Goal: Task Accomplishment & Management: Manage account settings

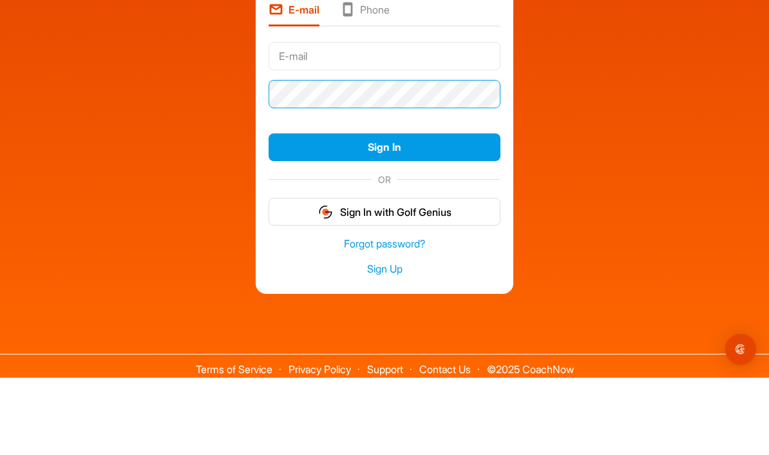
scroll to position [23, 0]
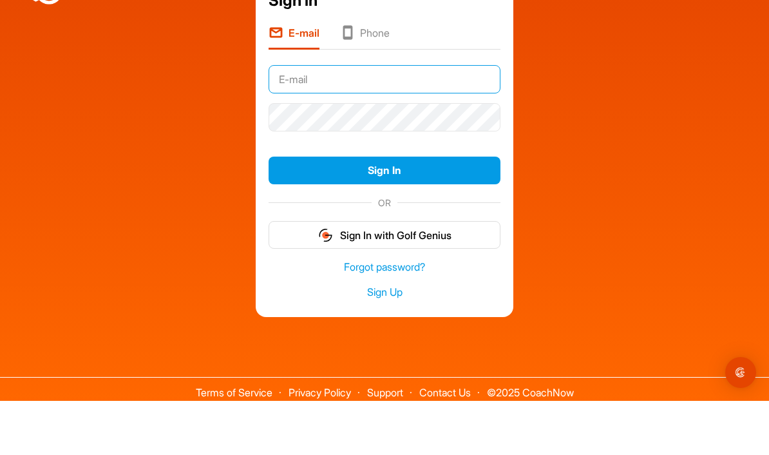
click at [331, 119] on input "text" at bounding box center [385, 133] width 232 height 28
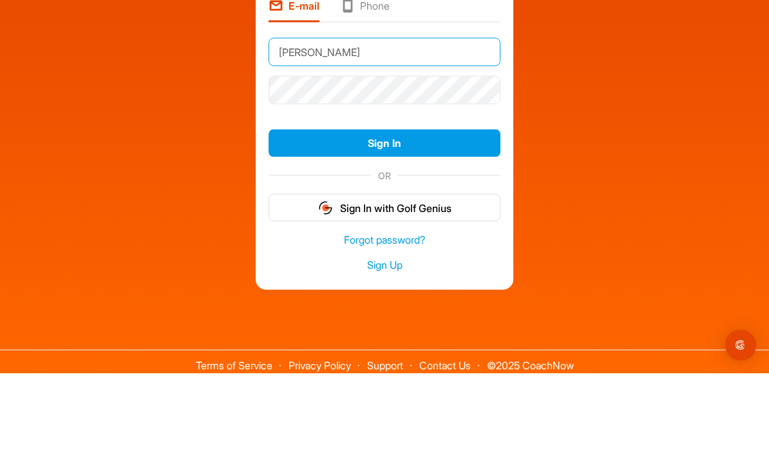
click at [337, 119] on input "[PERSON_NAME]" at bounding box center [385, 133] width 232 height 28
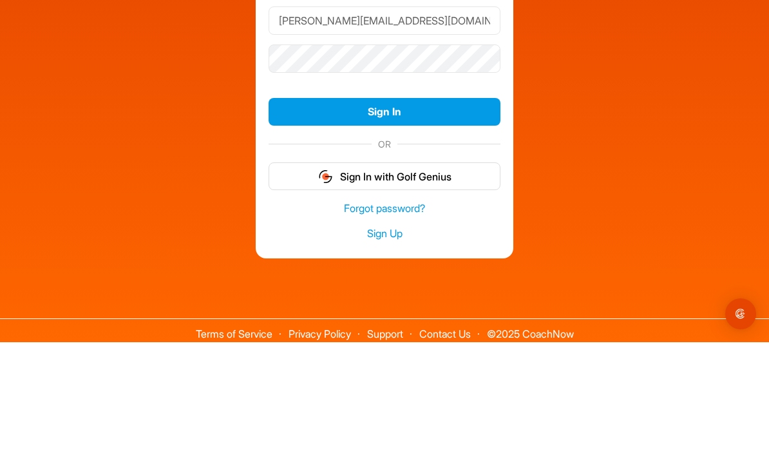
click at [401, 211] on button "Sign In" at bounding box center [385, 225] width 232 height 28
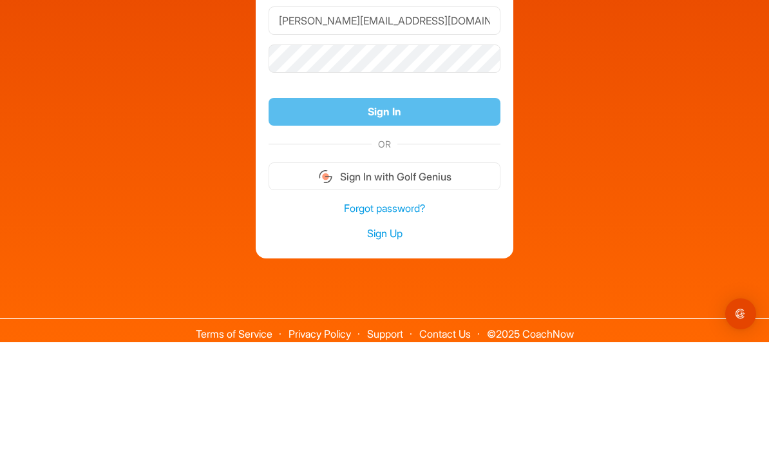
scroll to position [53, 0]
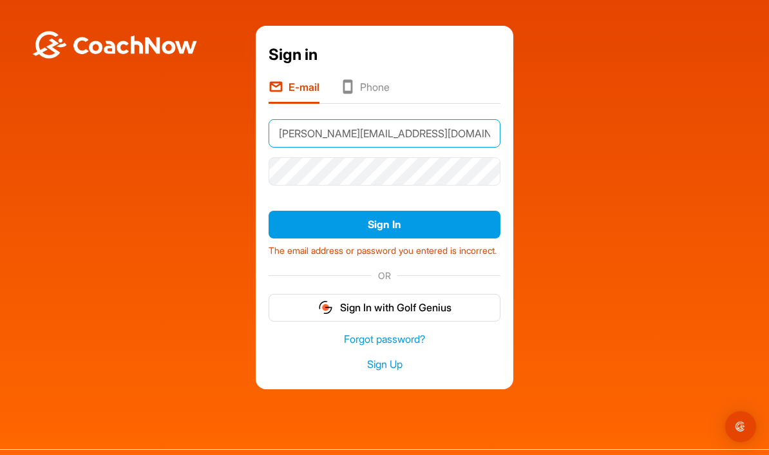
click at [335, 119] on input "[PERSON_NAME][EMAIL_ADDRESS][DOMAIN_NAME]" at bounding box center [385, 133] width 232 height 28
click at [385, 211] on button "Sign In" at bounding box center [385, 225] width 232 height 28
type input "[PERSON_NAME][EMAIL_ADDRESS][DOMAIN_NAME]"
click at [439, 211] on button "Sign In" at bounding box center [385, 225] width 232 height 28
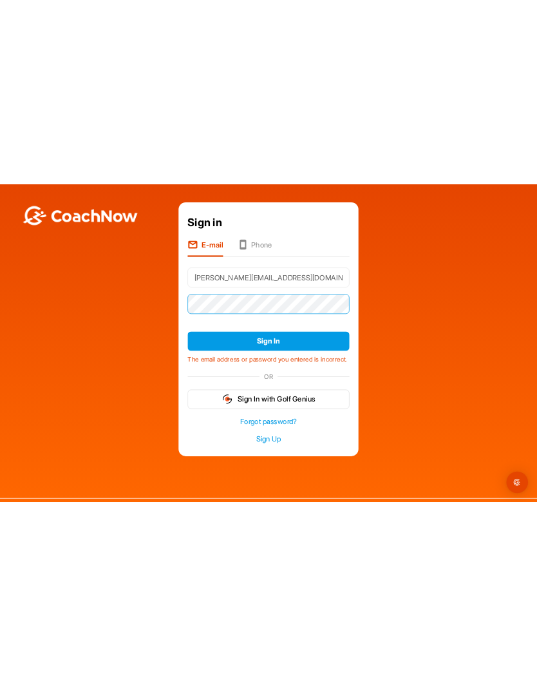
scroll to position [0, 0]
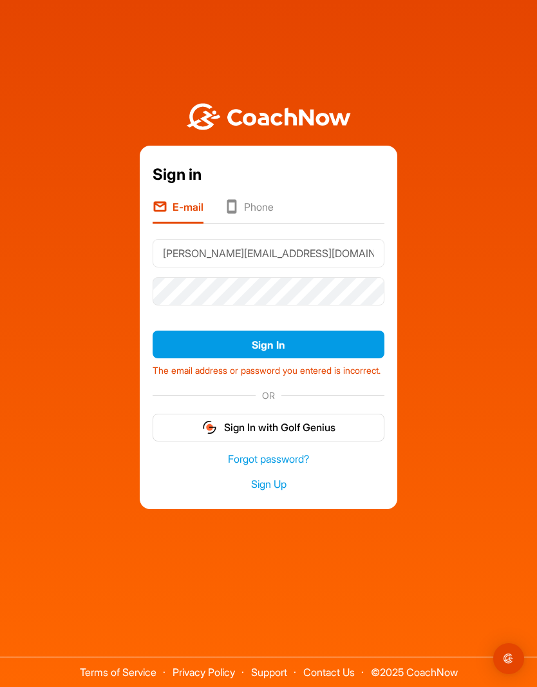
click at [288, 358] on button "Sign In" at bounding box center [269, 345] width 232 height 28
click at [269, 358] on button "Sign In" at bounding box center [269, 345] width 232 height 28
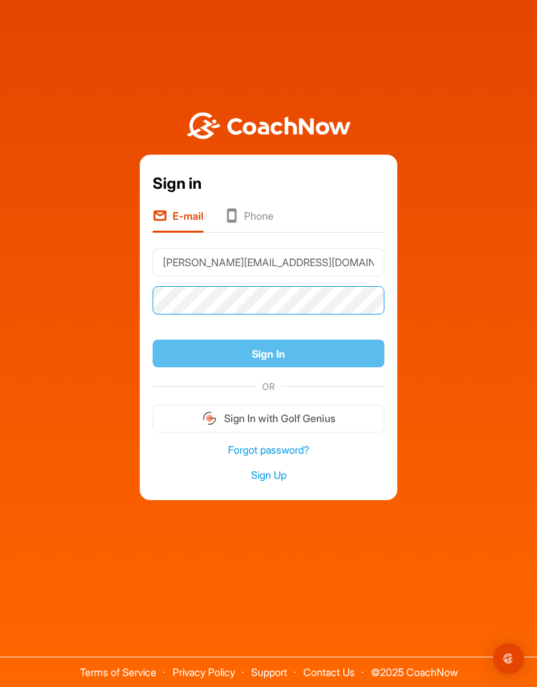
click at [269, 364] on button "Sign In" at bounding box center [269, 354] width 232 height 28
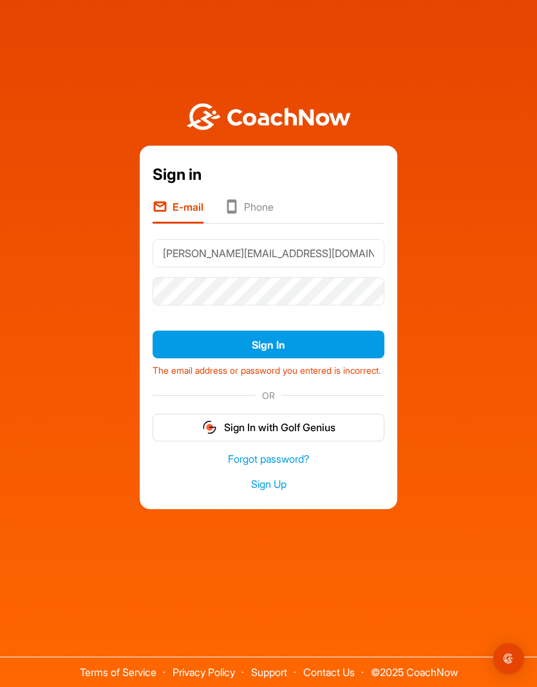
click at [284, 358] on button "Sign In" at bounding box center [269, 345] width 232 height 28
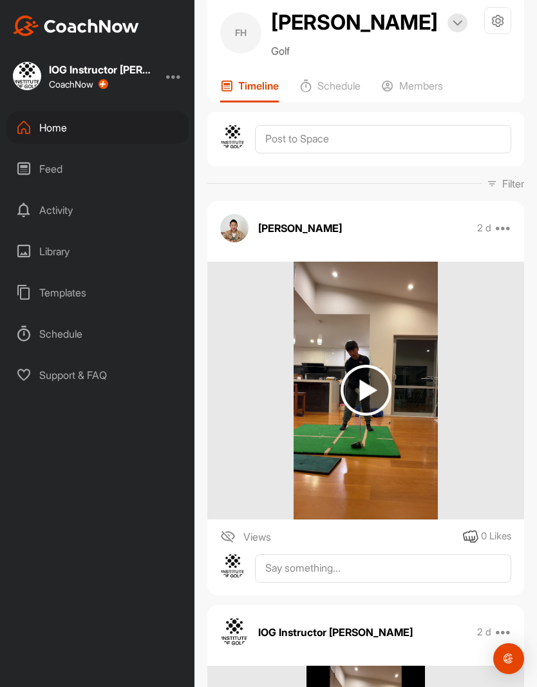
scroll to position [31, 0]
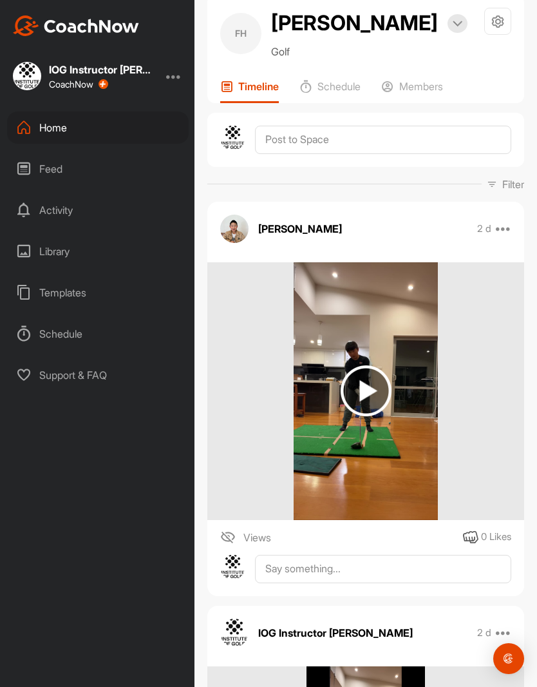
click at [372, 387] on img at bounding box center [366, 390] width 51 height 51
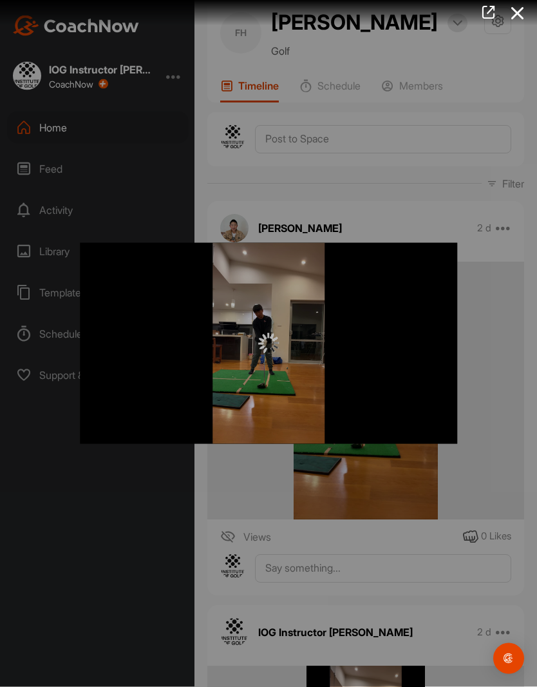
scroll to position [0, 0]
click at [413, 366] on div at bounding box center [269, 343] width 378 height 201
click at [517, 12] on icon at bounding box center [518, 13] width 30 height 24
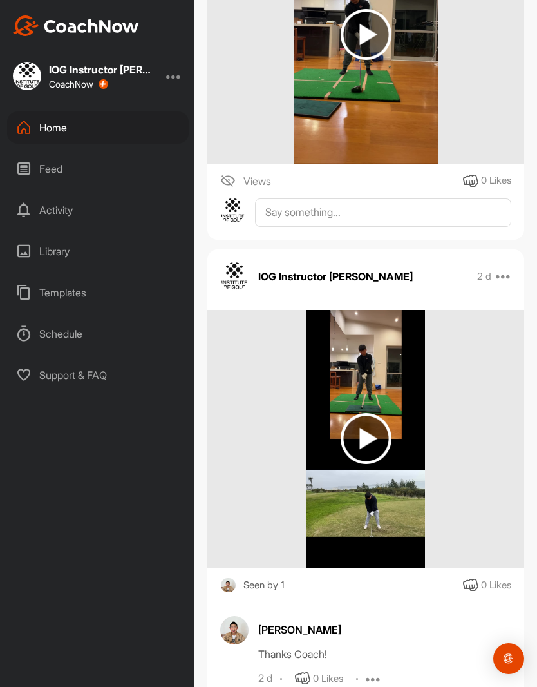
scroll to position [400, 0]
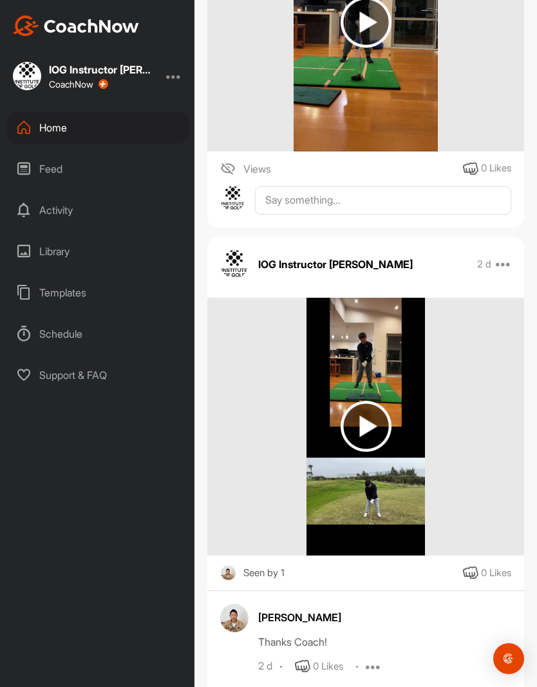
click at [373, 425] on img at bounding box center [366, 426] width 51 height 51
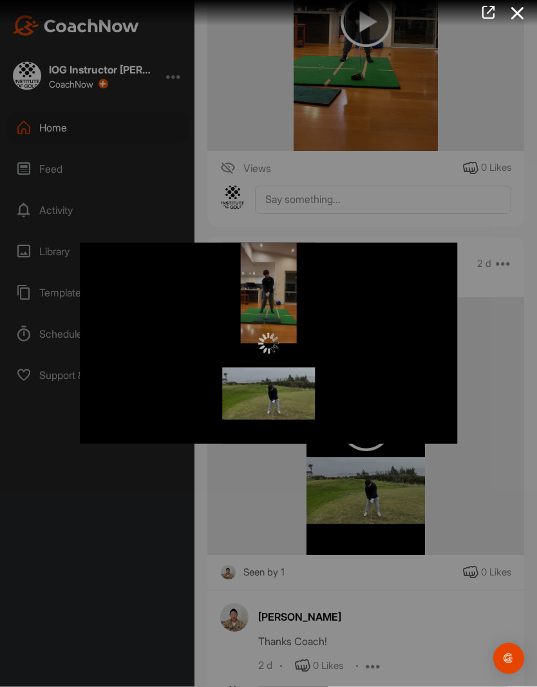
scroll to position [0, 0]
